Goal: Task Accomplishment & Management: Use online tool/utility

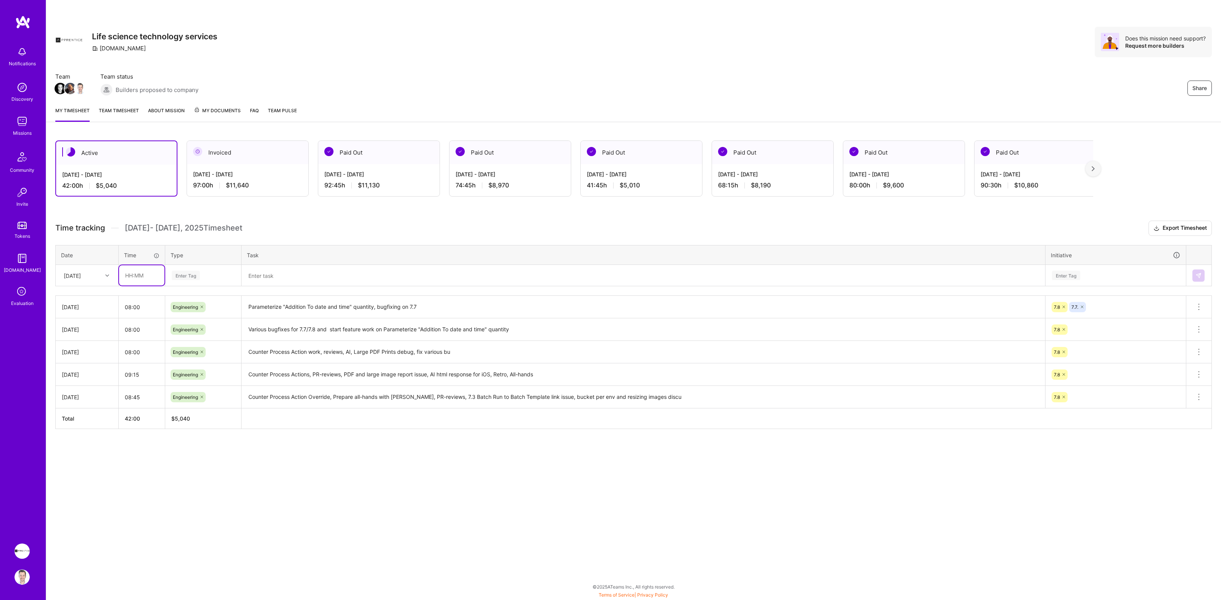
click at [141, 276] on input "text" at bounding box center [141, 275] width 45 height 20
type input "08:00"
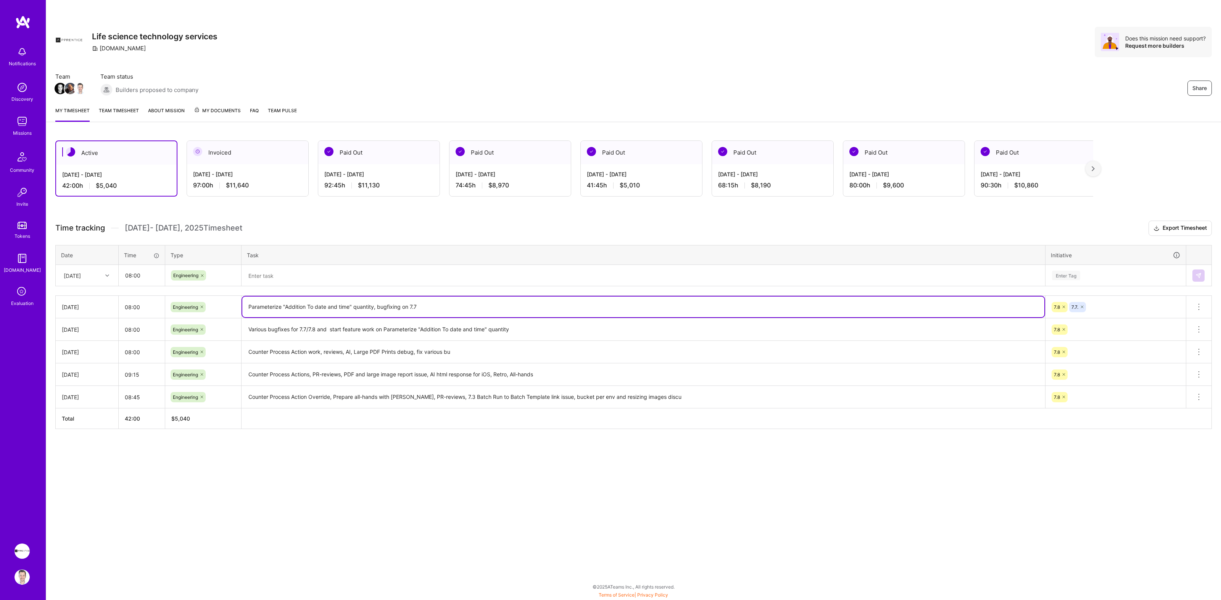
drag, startPoint x: 250, startPoint y: 306, endPoint x: 433, endPoint y: 304, distance: 183.9
click at [433, 304] on textarea "Parameterize "Addition To date and time" quantity, bugfixing on 7.7" at bounding box center [643, 306] width 802 height 21
click at [397, 274] on textarea at bounding box center [643, 276] width 802 height 20
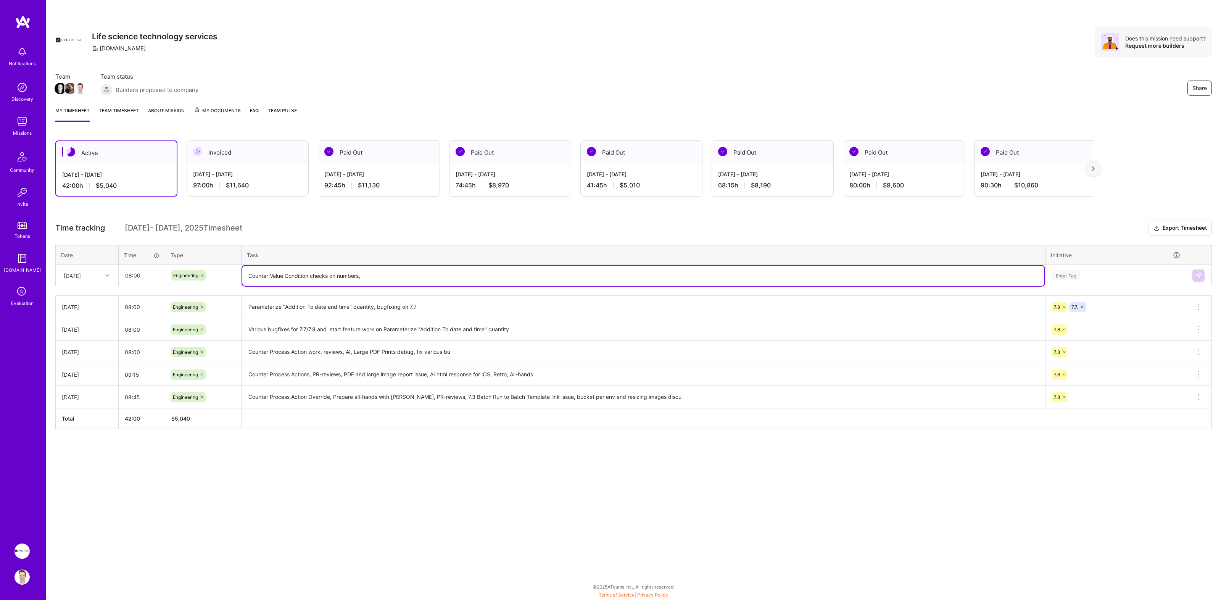
paste textarea "Parameterize "Addition To date and time" quantity, bugfixing on 7.7"
type textarea "Counter Value Condition checks on numbers, Parameterize "Addition To date and t…"
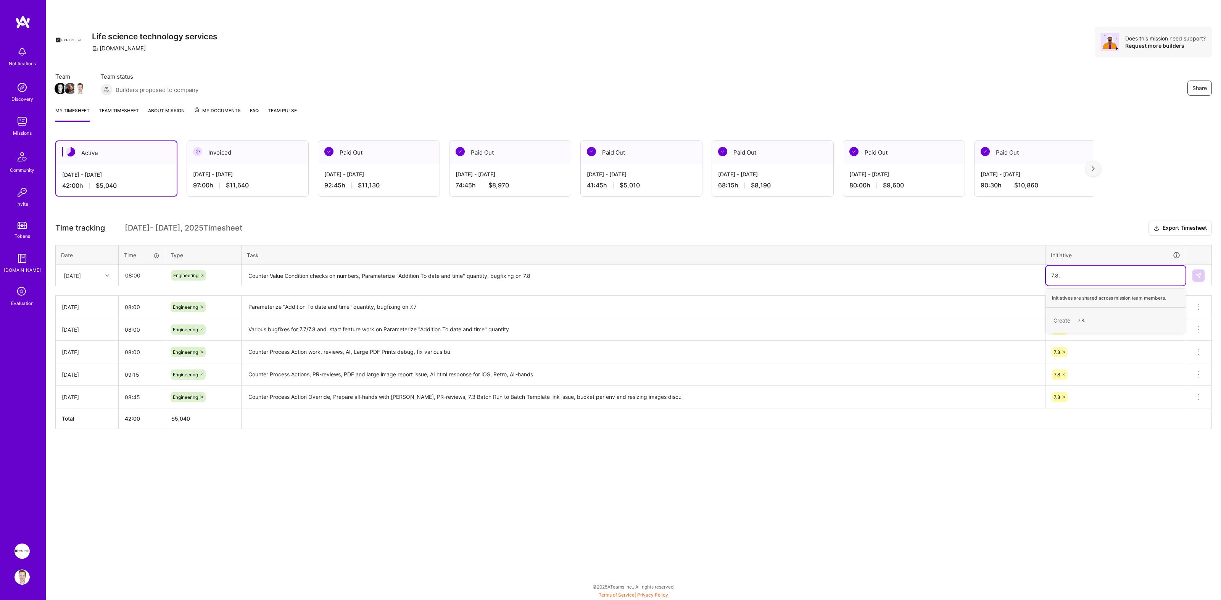
type input "7.8"
click at [1197, 276] on img at bounding box center [1199, 275] width 6 height 6
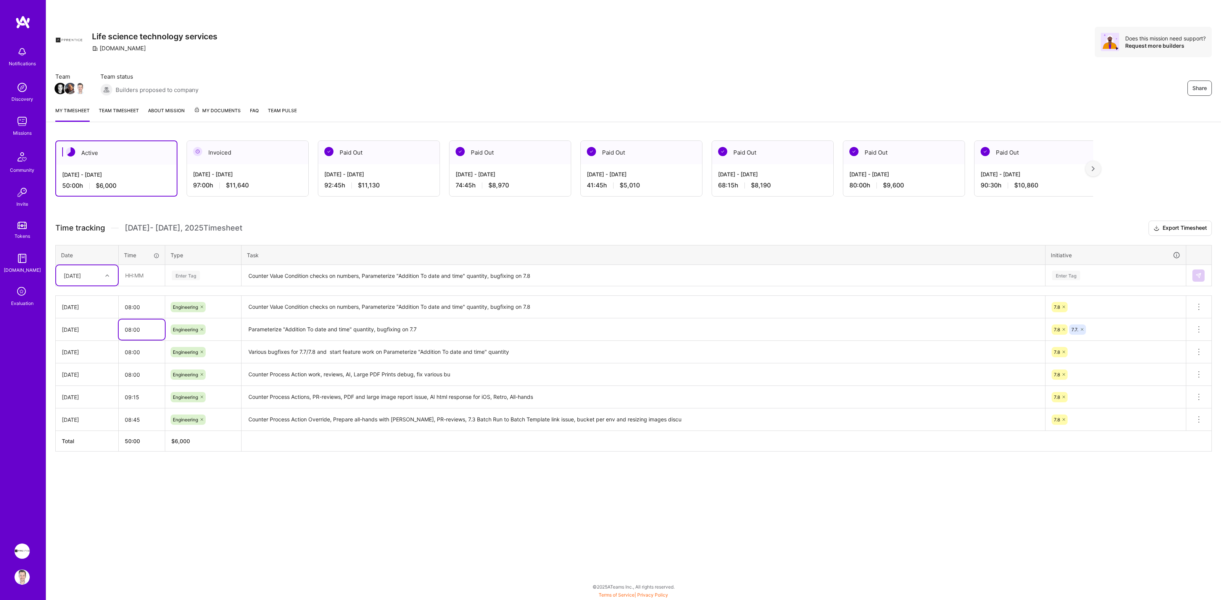
click at [150, 328] on input "08:00" at bounding box center [142, 329] width 46 height 20
type input "08:45"
click at [267, 494] on div "Share Life science technology services [DOMAIN_NAME] Does this mission need sup…" at bounding box center [633, 300] width 1175 height 600
